Goal: Transaction & Acquisition: Purchase product/service

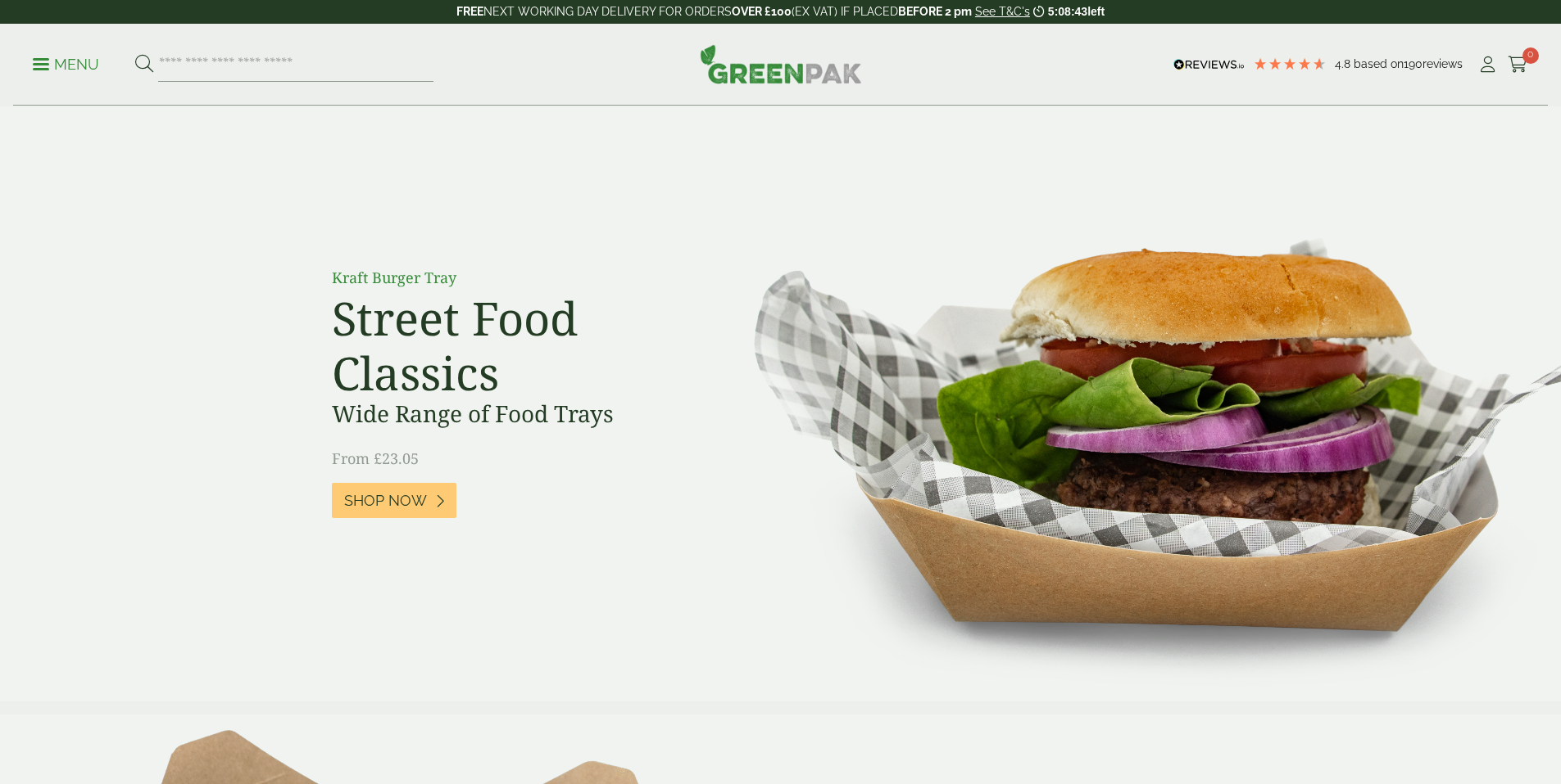
click at [36, 58] on div "Menu 4.8 Based on 190 reviews My Account" at bounding box center [780, 64] width 1534 height 82
click at [50, 59] on link "Menu" at bounding box center [65, 62] width 66 height 17
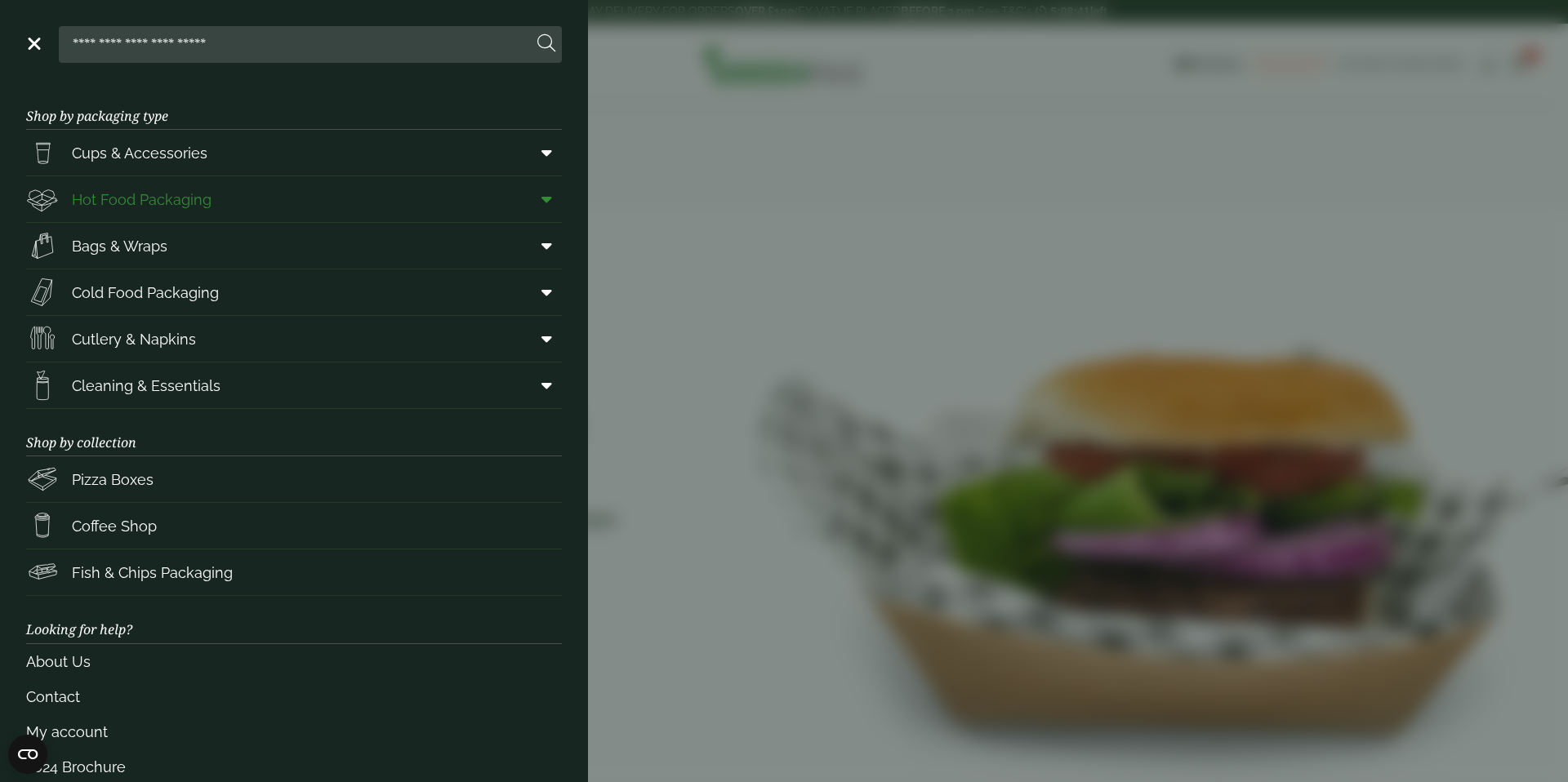
click at [259, 195] on link "Hot Food Packaging" at bounding box center [293, 199] width 536 height 45
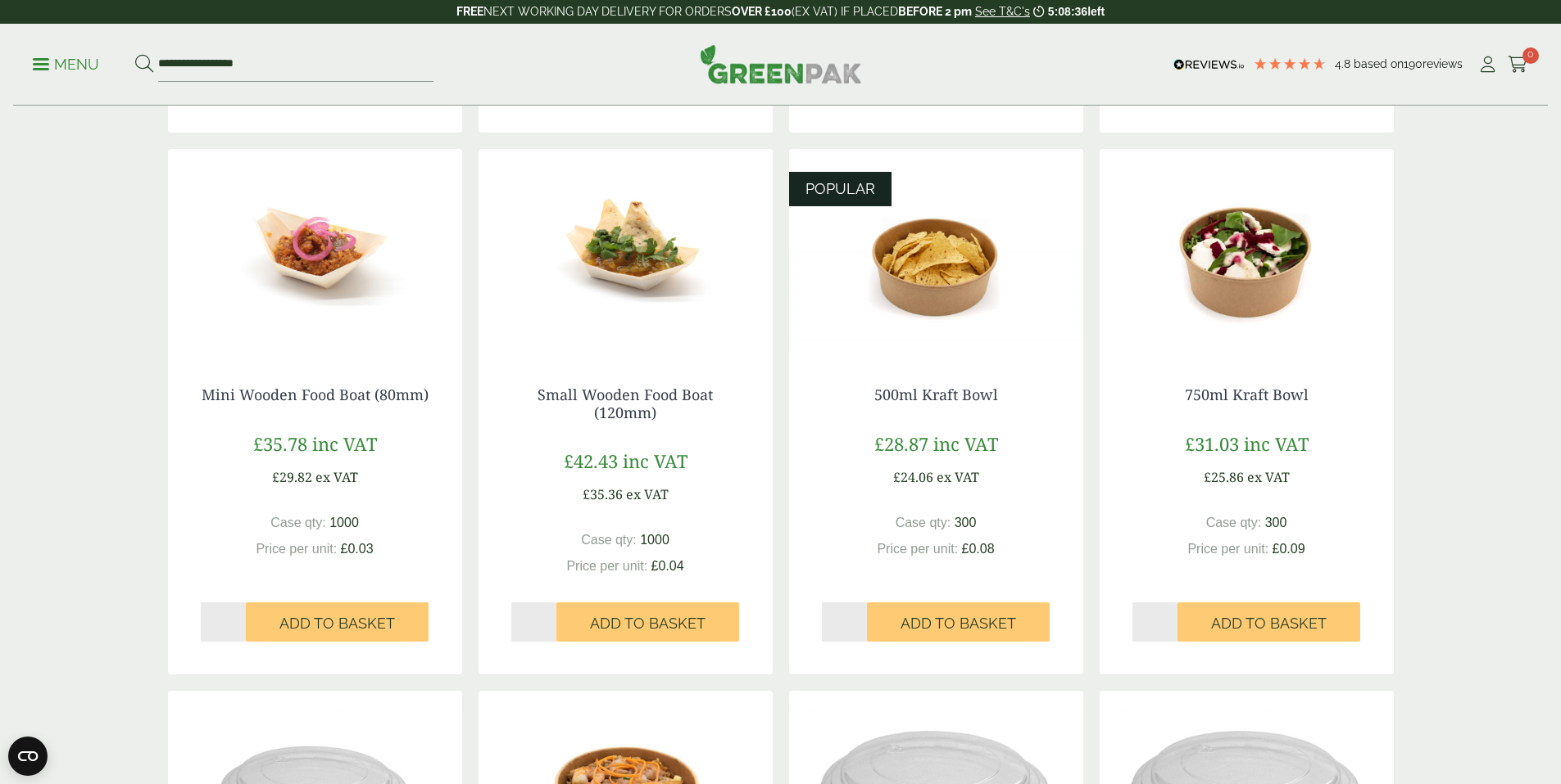
scroll to position [954, 0]
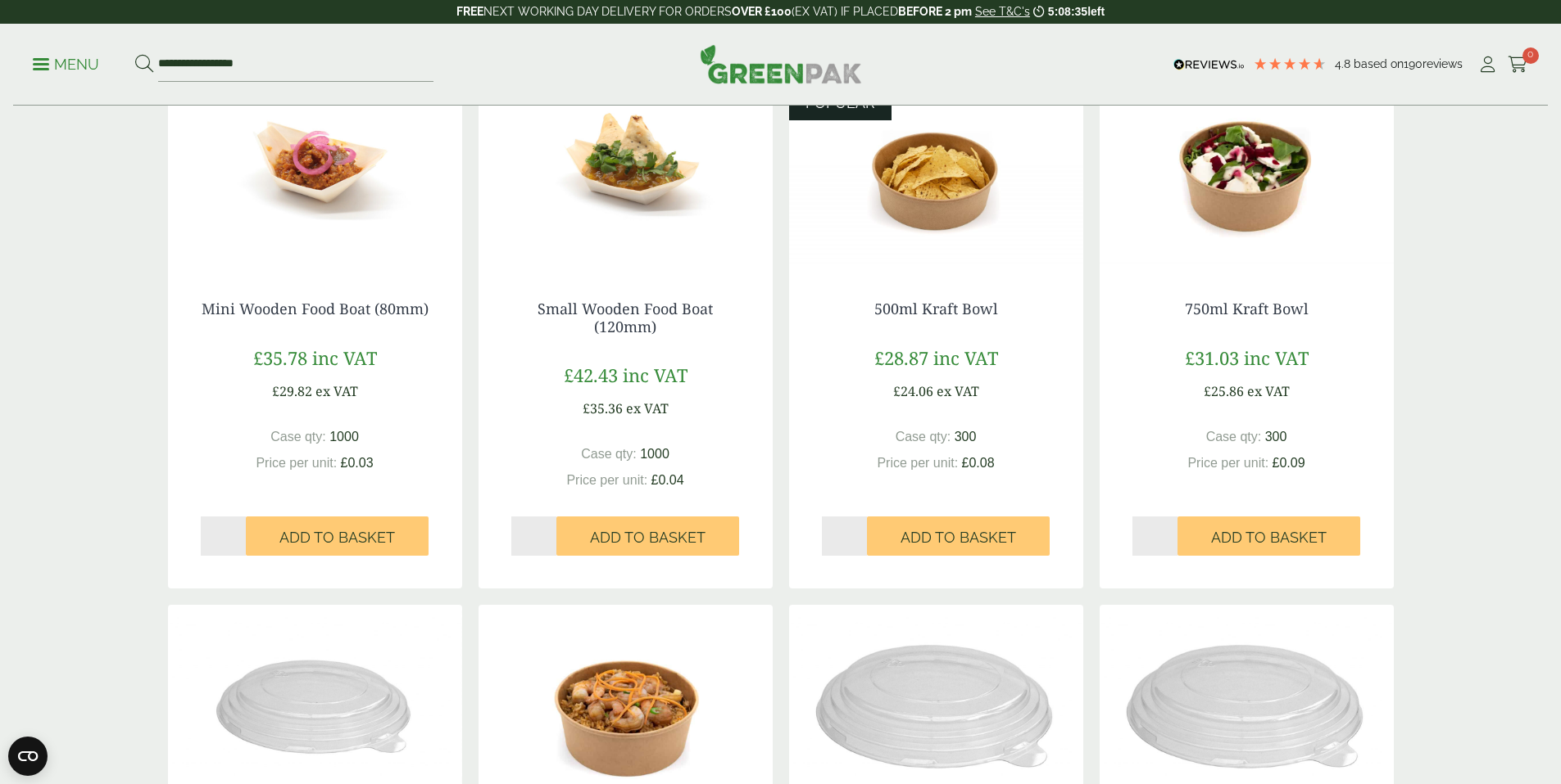
click at [615, 191] on img at bounding box center [625, 165] width 294 height 205
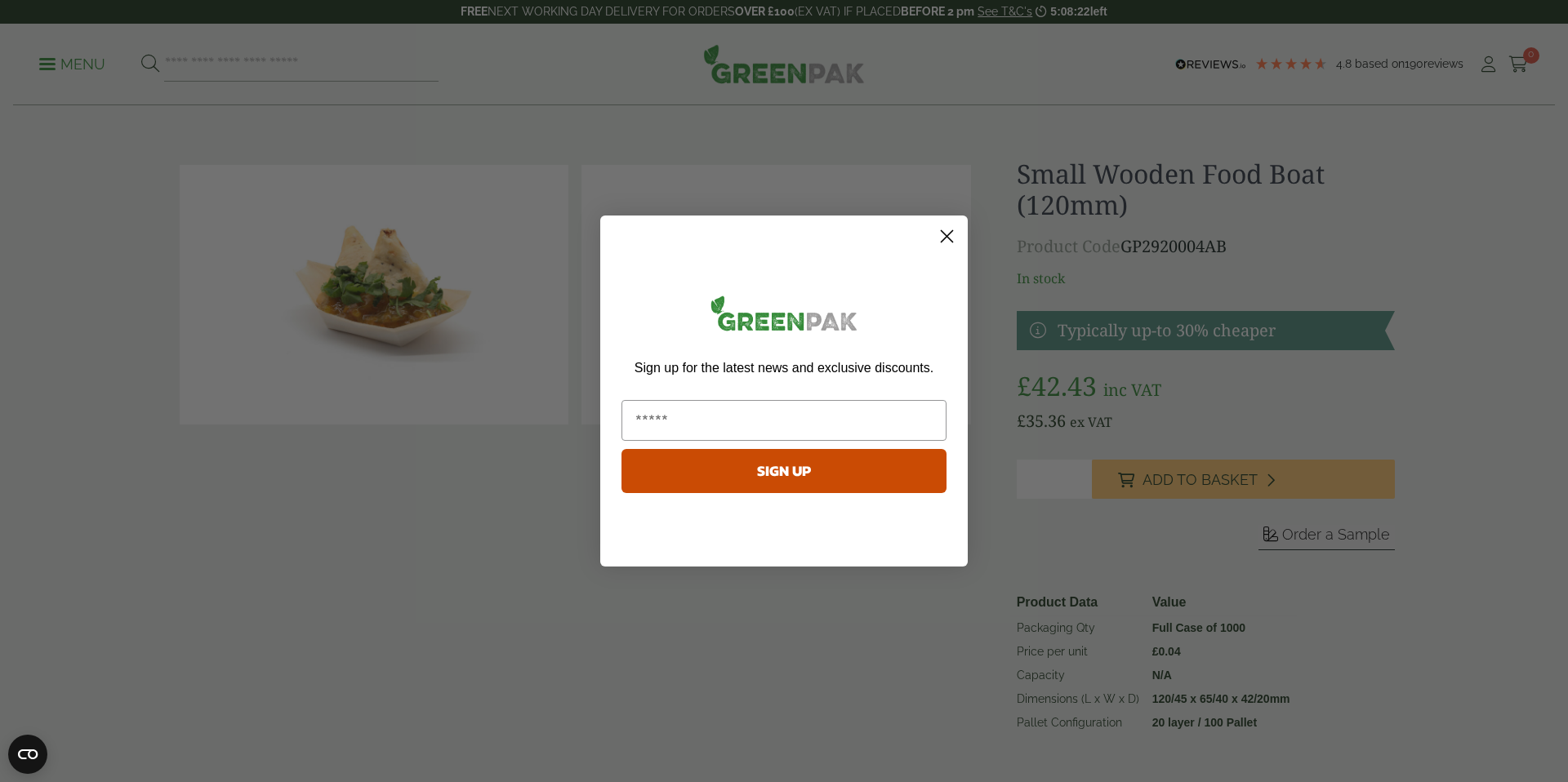
click at [934, 241] on circle "Close dialog" at bounding box center [947, 236] width 27 height 27
